Goal: Information Seeking & Learning: Find specific fact

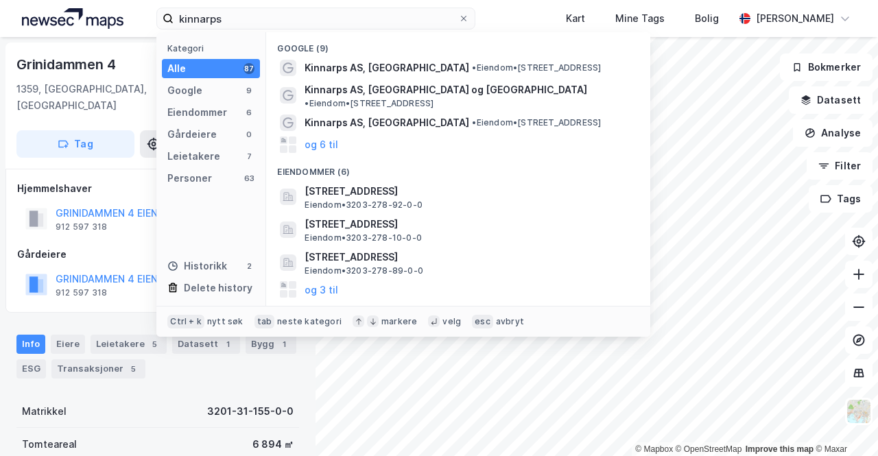
click at [196, 13] on input "kinnarps" at bounding box center [316, 18] width 285 height 21
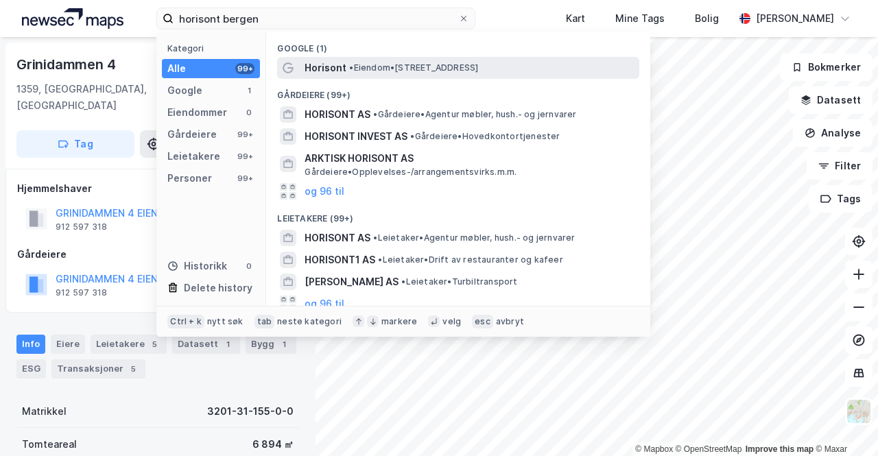
type input "horisont bergen"
click at [369, 75] on div "Horisont • Eiendom • [STREET_ADDRESS]" at bounding box center [471, 68] width 332 height 16
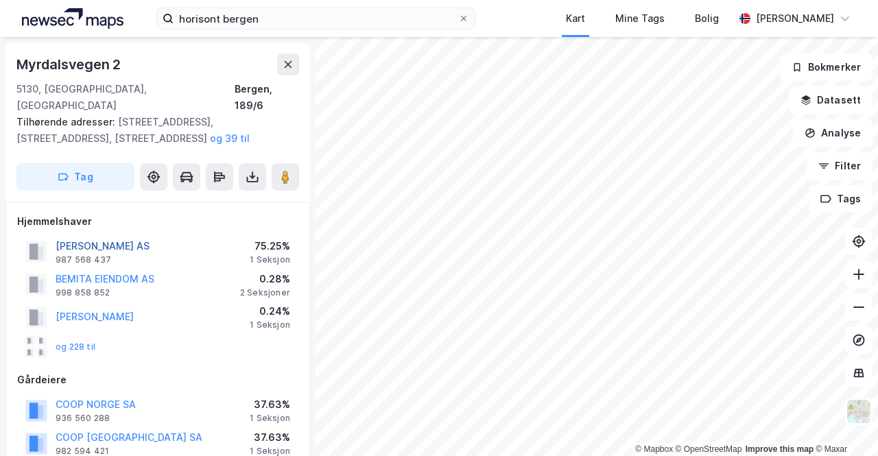
click at [0, 0] on button "[PERSON_NAME] AS" at bounding box center [0, 0] width 0 height 0
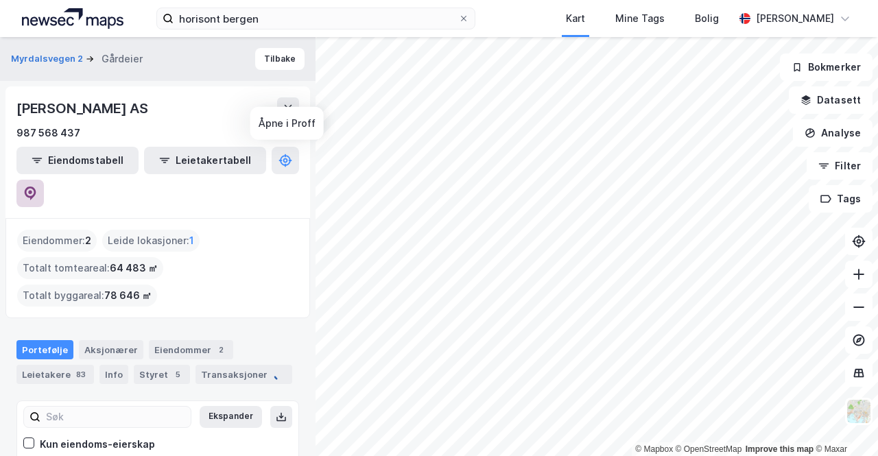
click at [37, 187] on icon at bounding box center [30, 194] width 14 height 14
